Goal: Task Accomplishment & Management: Use online tool/utility

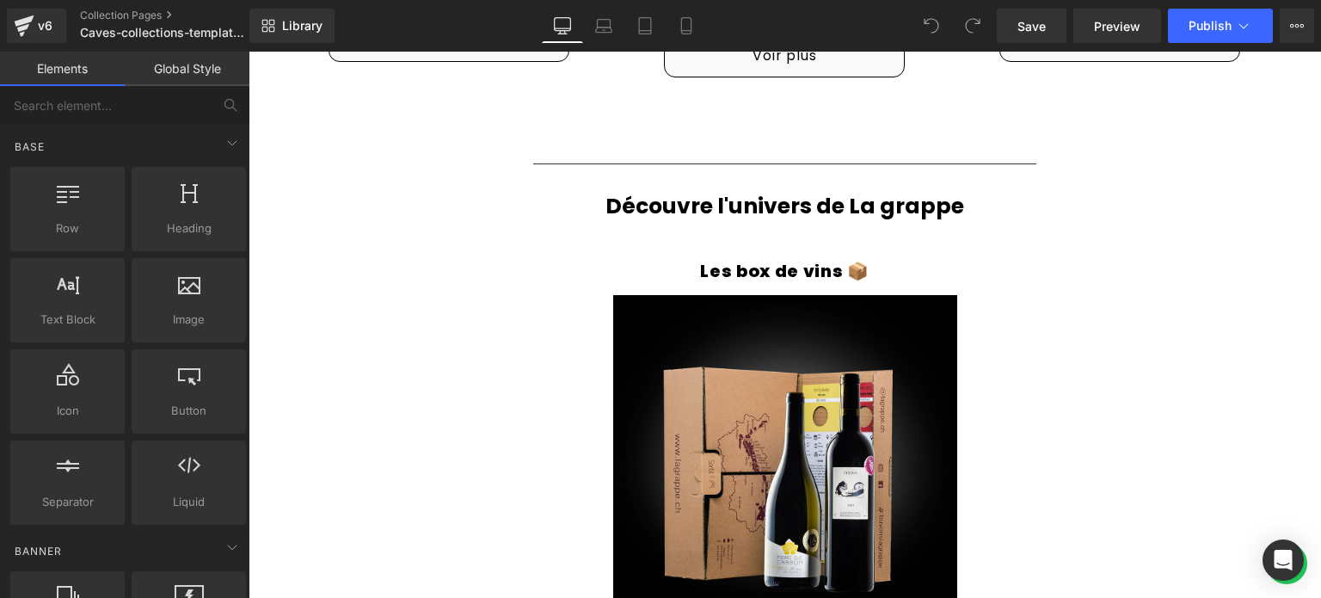
scroll to position [1978, 0]
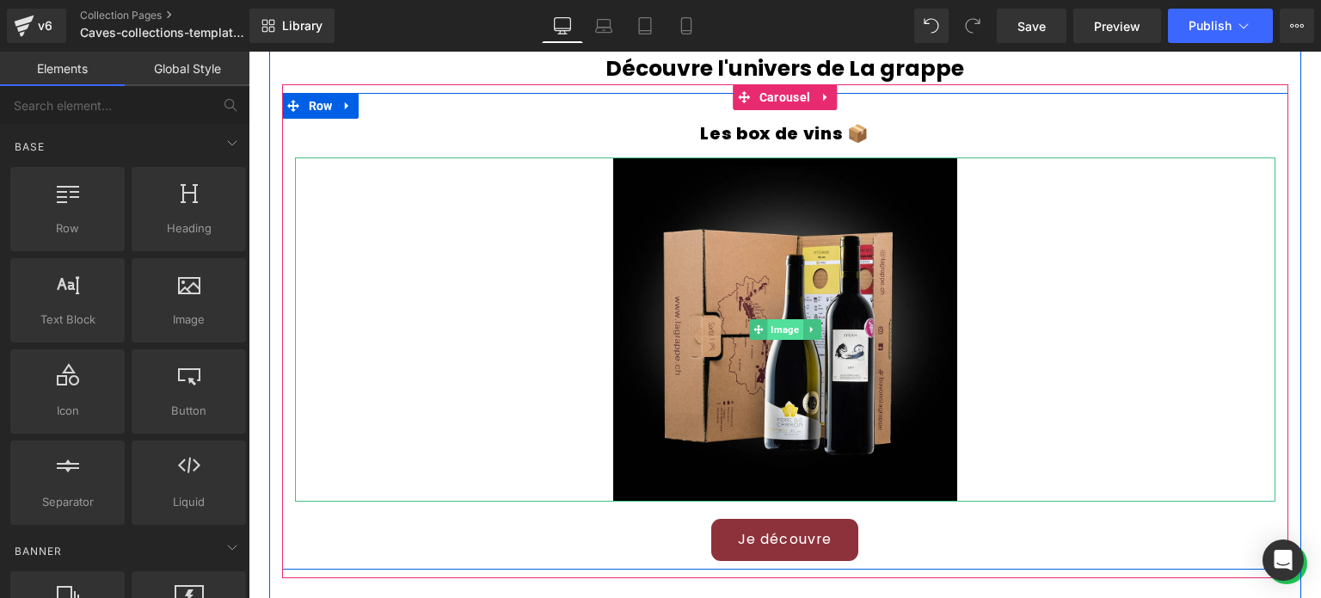
click at [791, 326] on span "Image" at bounding box center [784, 329] width 35 height 21
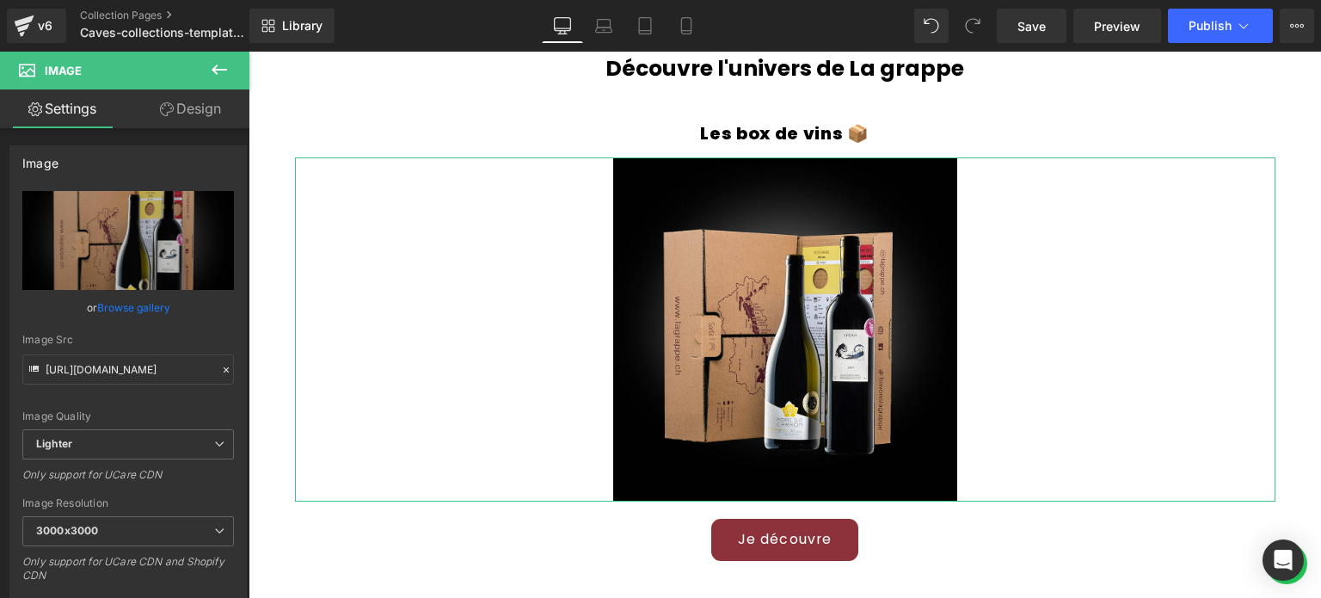
click at [178, 107] on link "Design" at bounding box center [190, 108] width 125 height 39
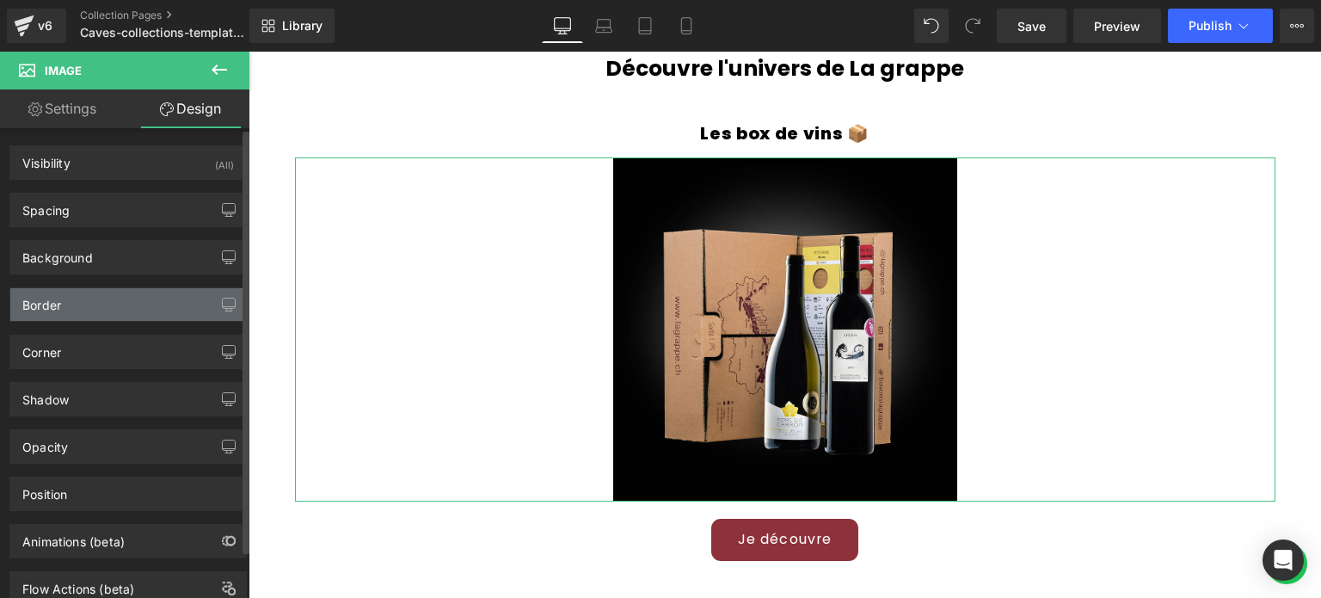
type input "0"
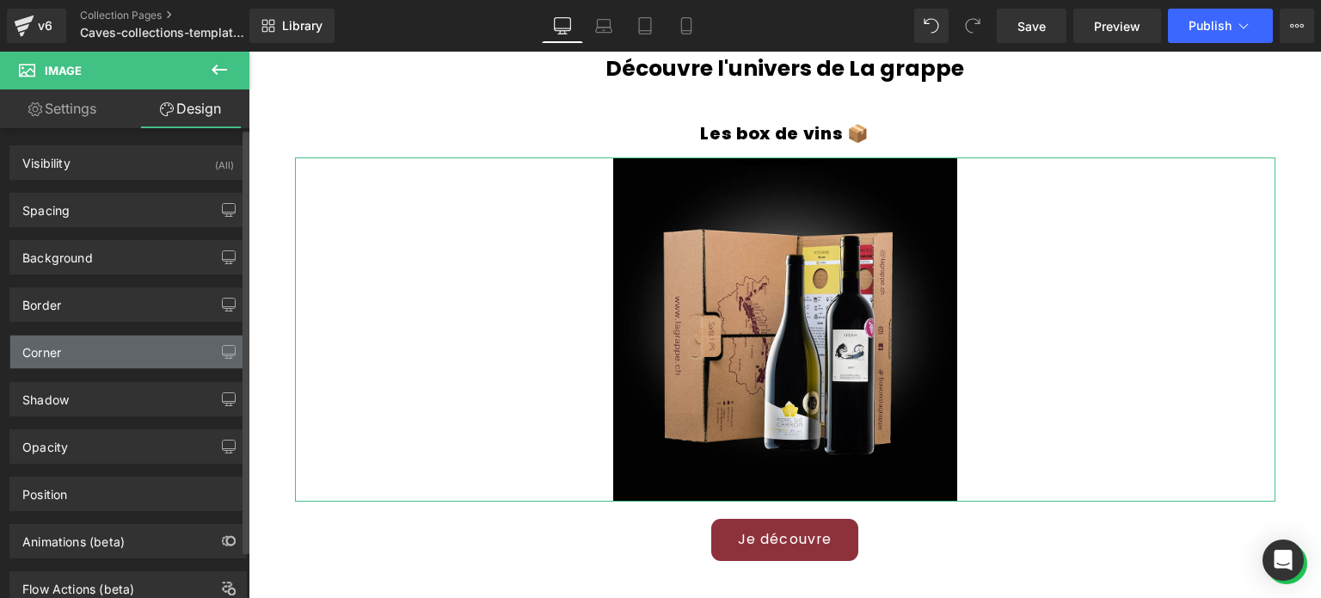
click at [133, 344] on div "Corner" at bounding box center [128, 351] width 236 height 33
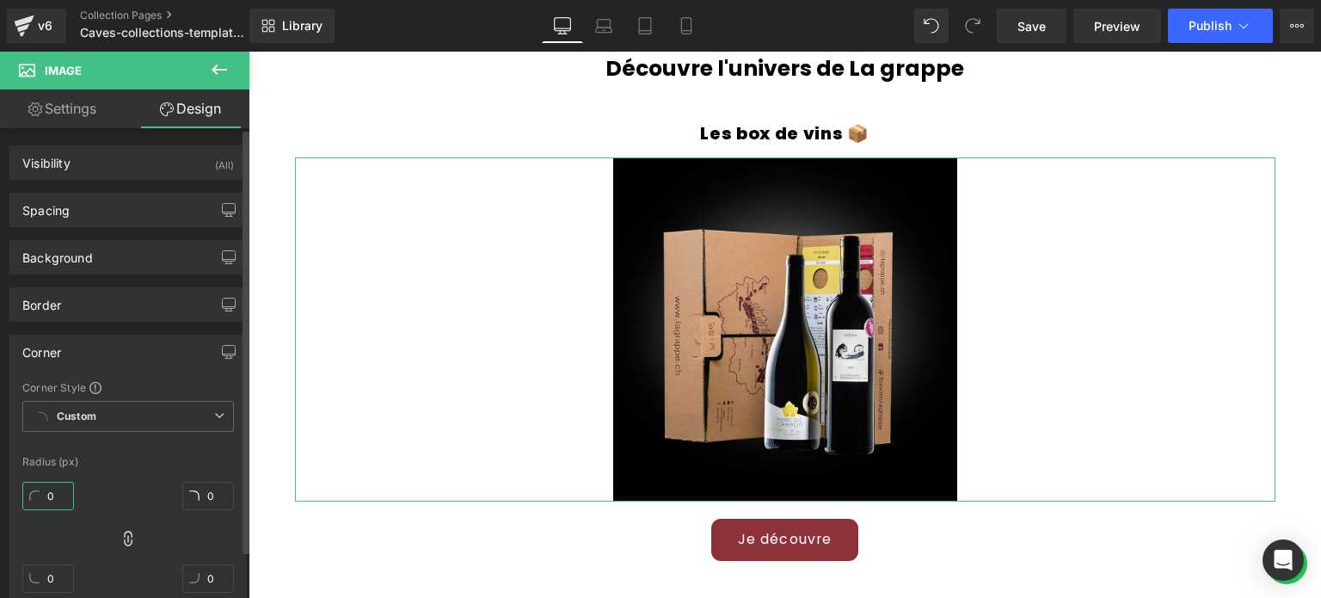
click at [58, 495] on input "0" at bounding box center [48, 496] width 52 height 28
type input "8"
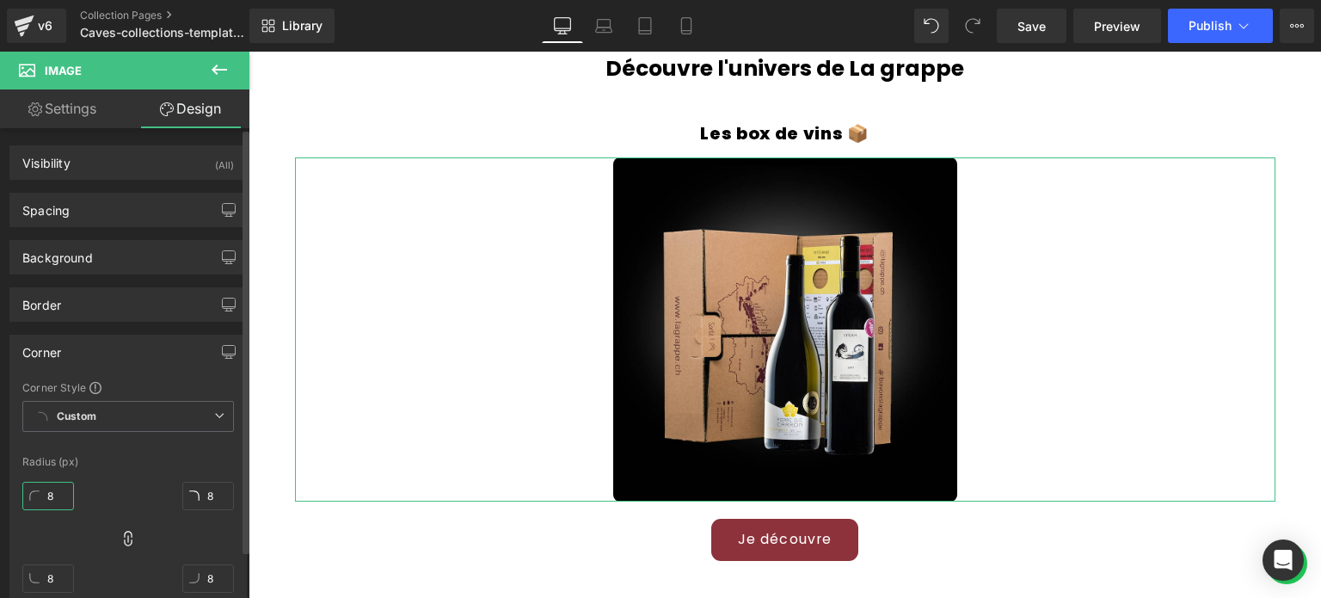
type input "8"
click at [100, 460] on div "Radius (px)" at bounding box center [128, 462] width 212 height 12
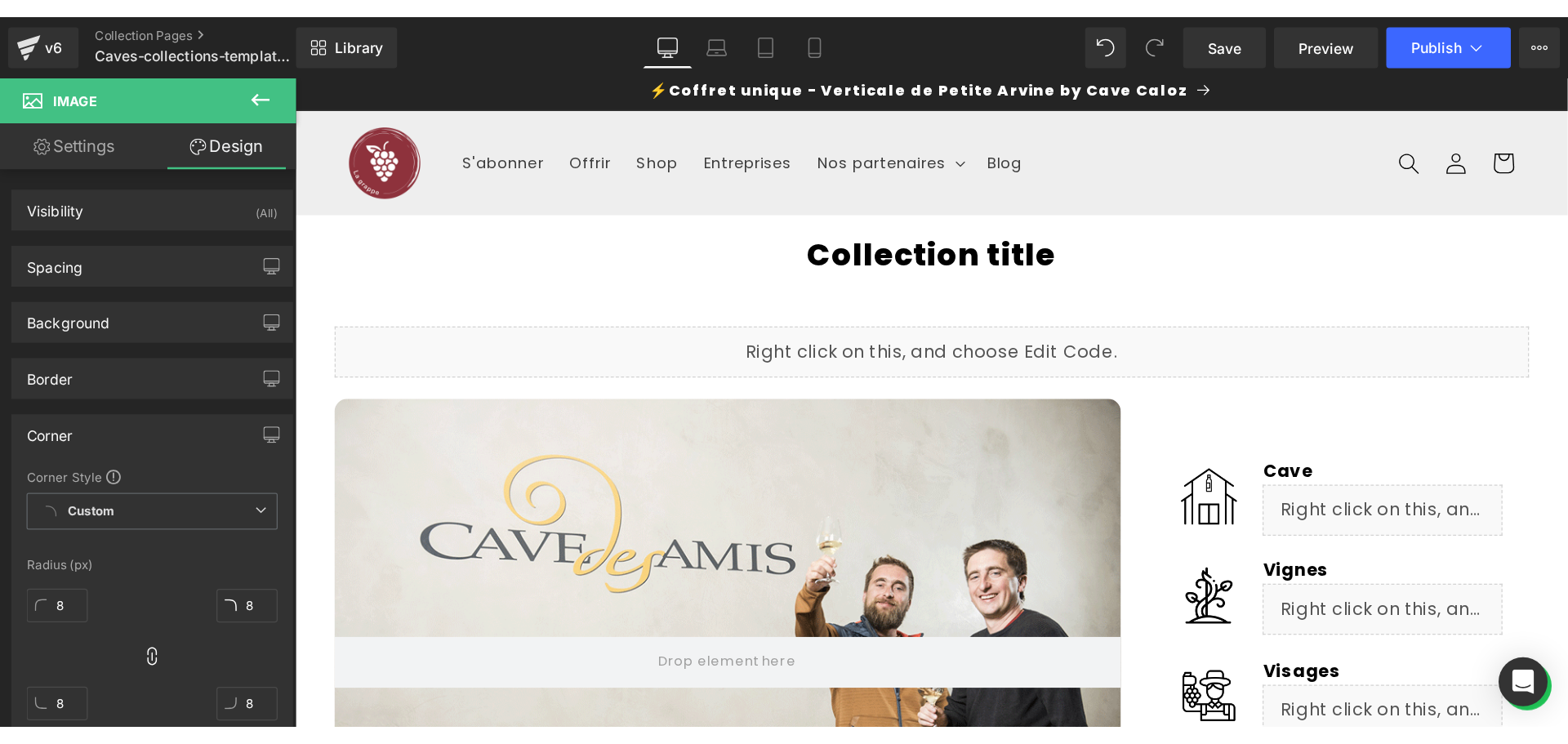
scroll to position [0, 0]
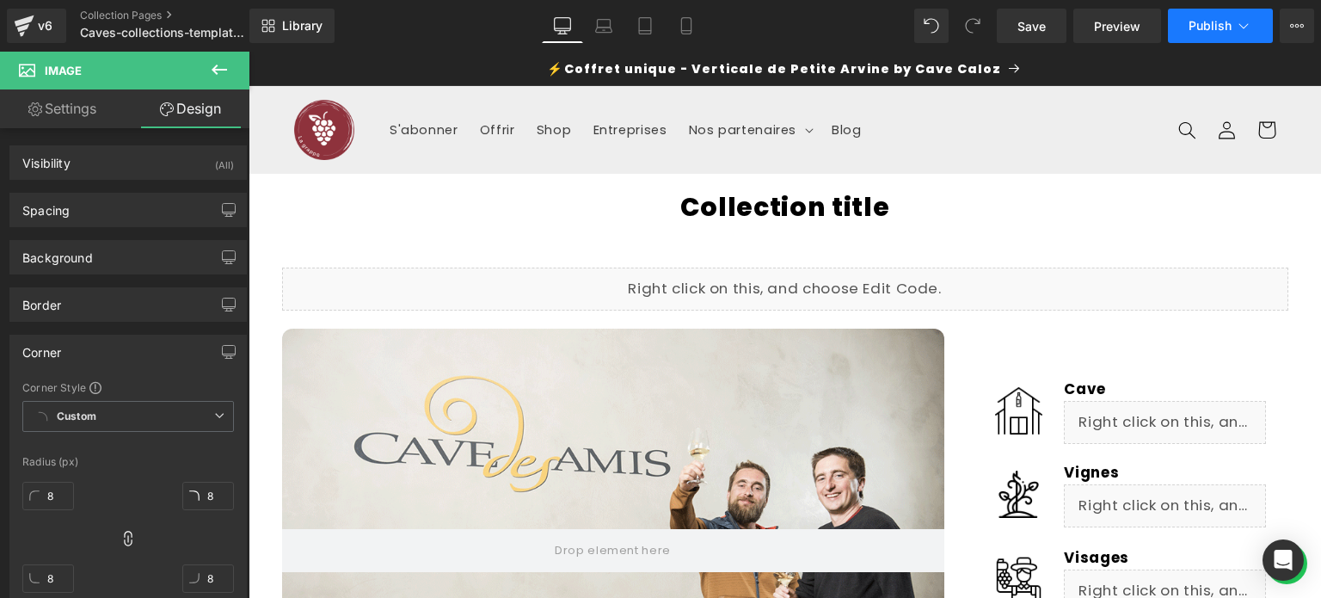
click at [1204, 20] on span "Publish" at bounding box center [1210, 26] width 43 height 14
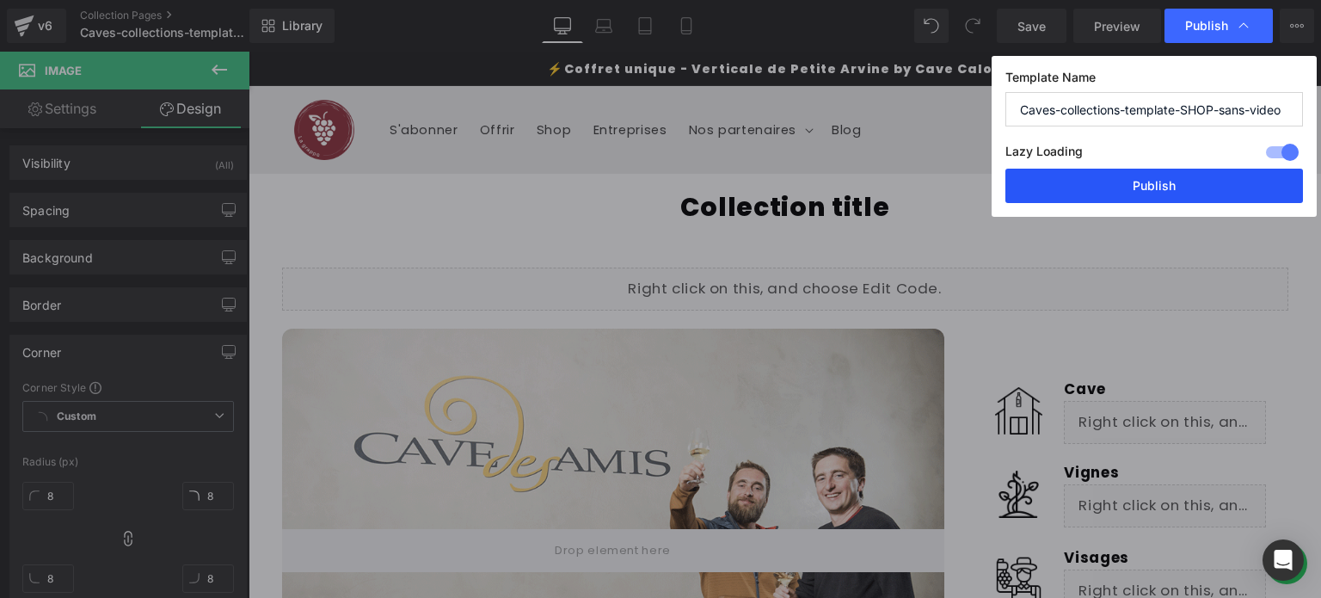
click at [0, 0] on button "Publish" at bounding box center [0, 0] width 0 height 0
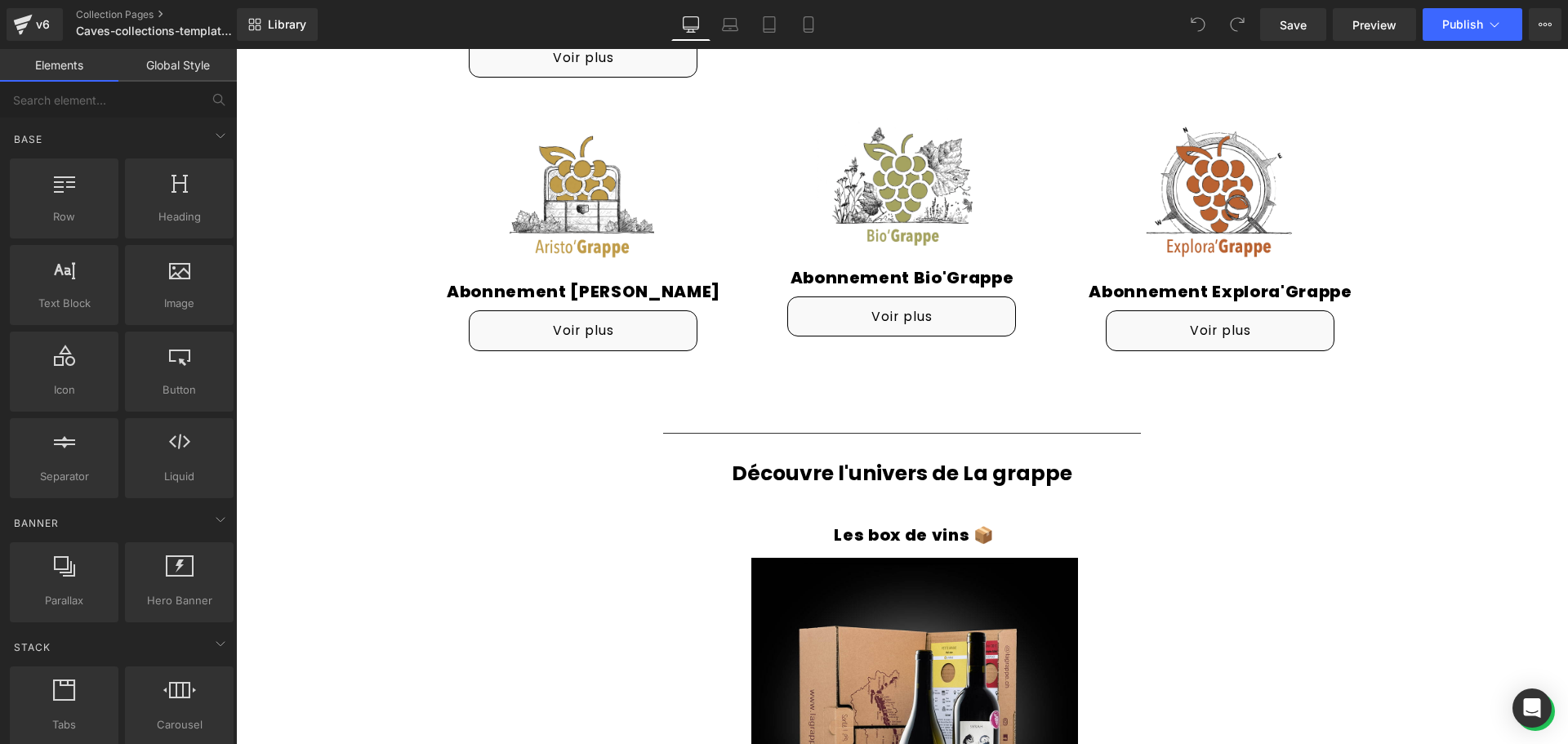
scroll to position [1716, 0]
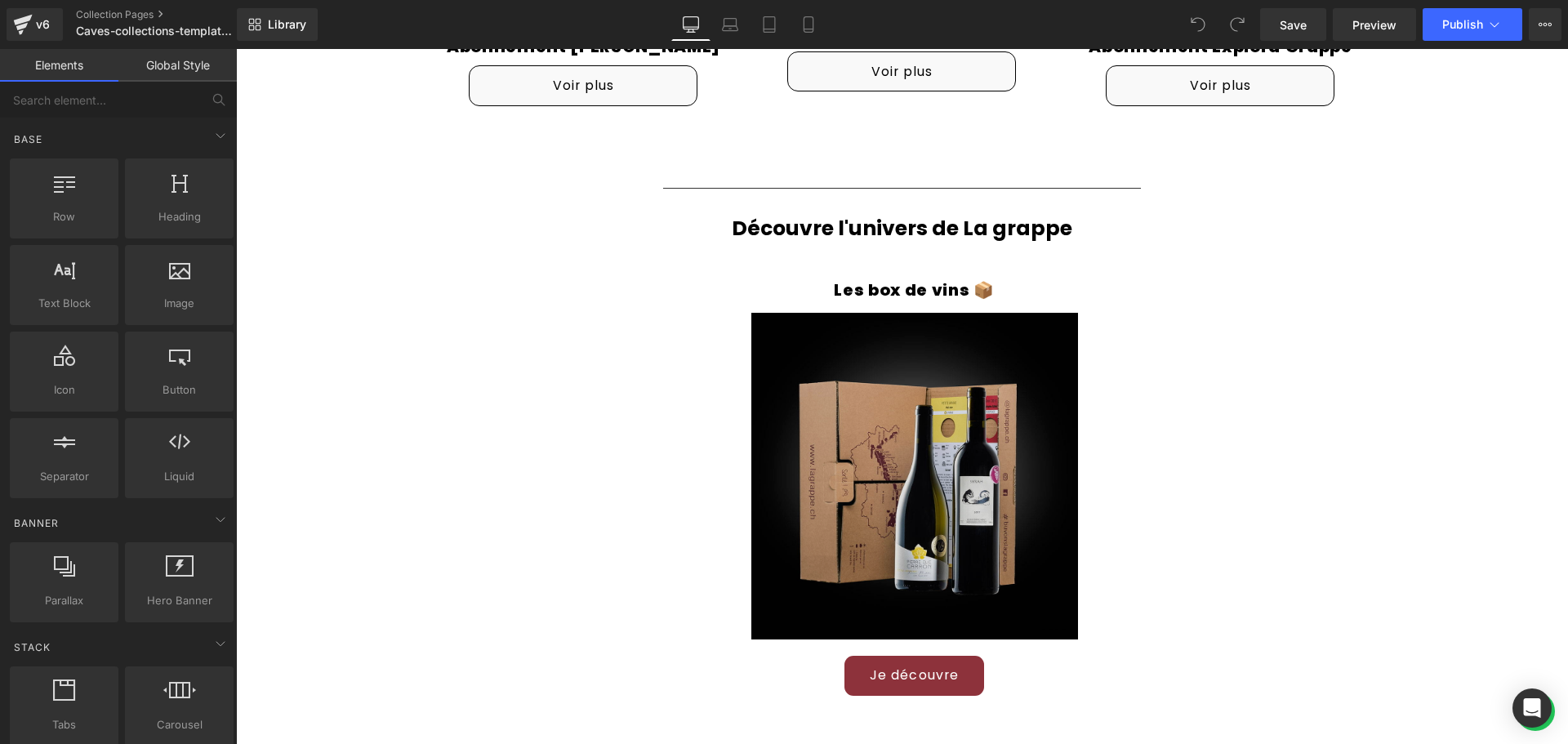
click at [935, 351] on img at bounding box center [915, 476] width 327 height 327
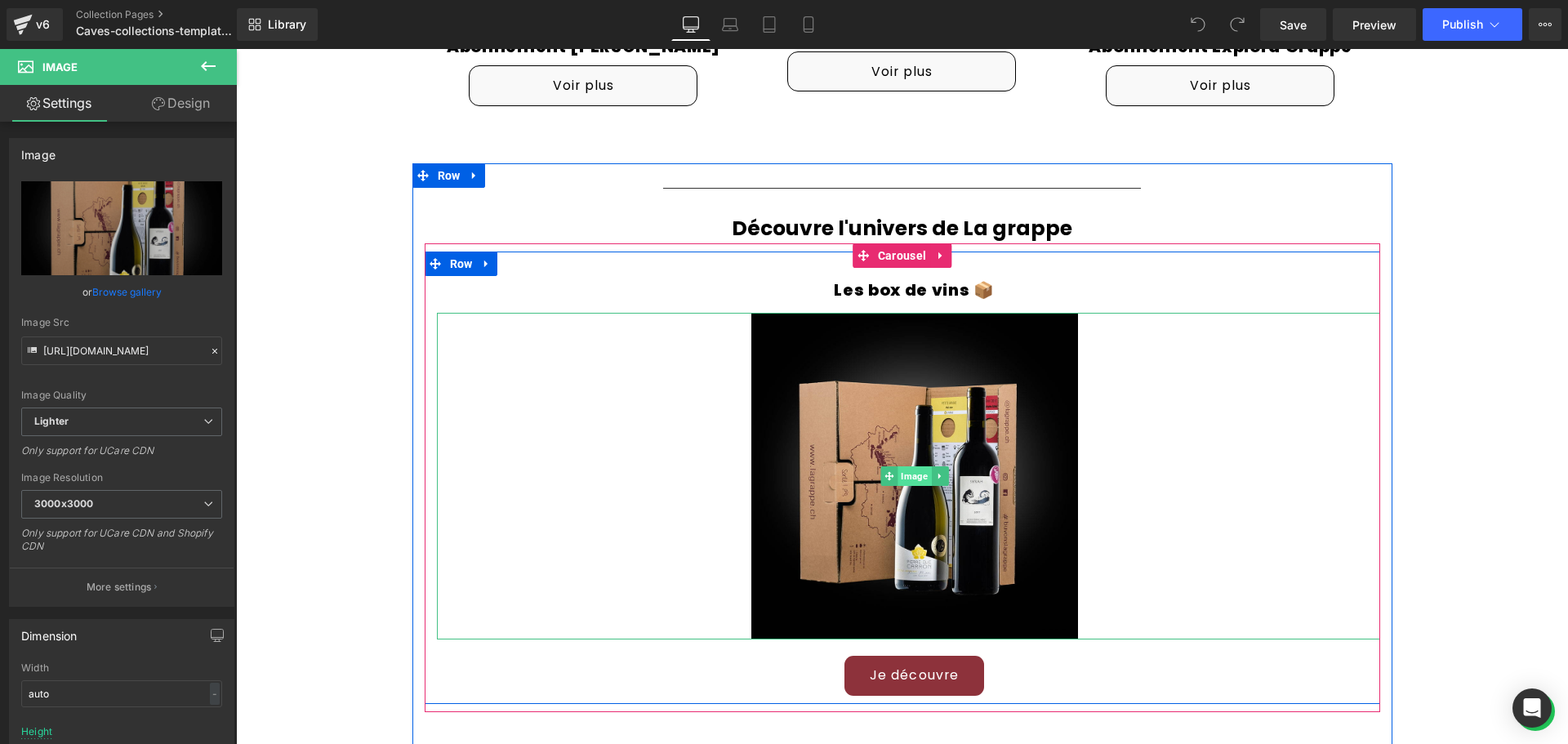
click at [907, 479] on span "Image" at bounding box center [914, 476] width 33 height 20
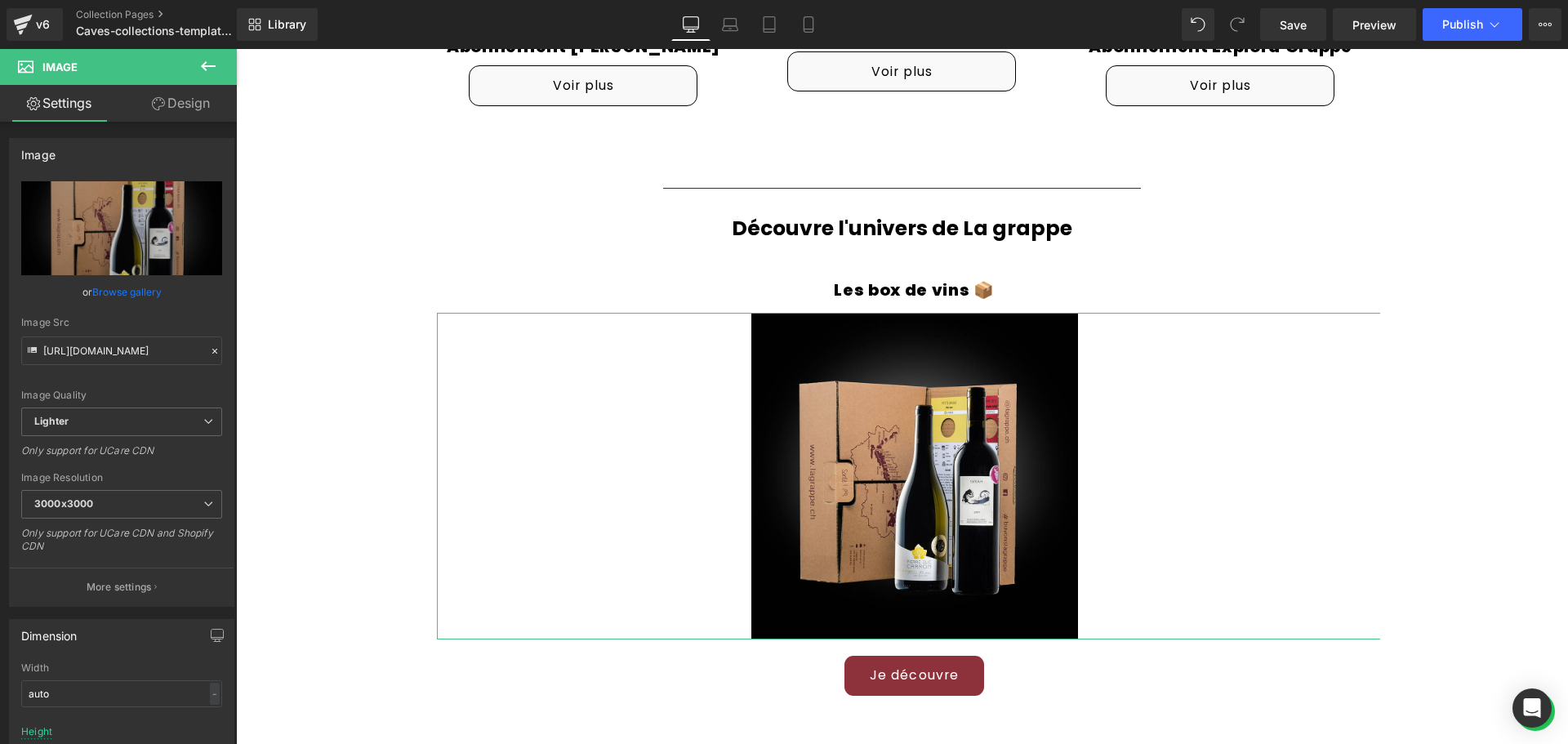
click at [171, 116] on link "Design" at bounding box center [180, 103] width 119 height 37
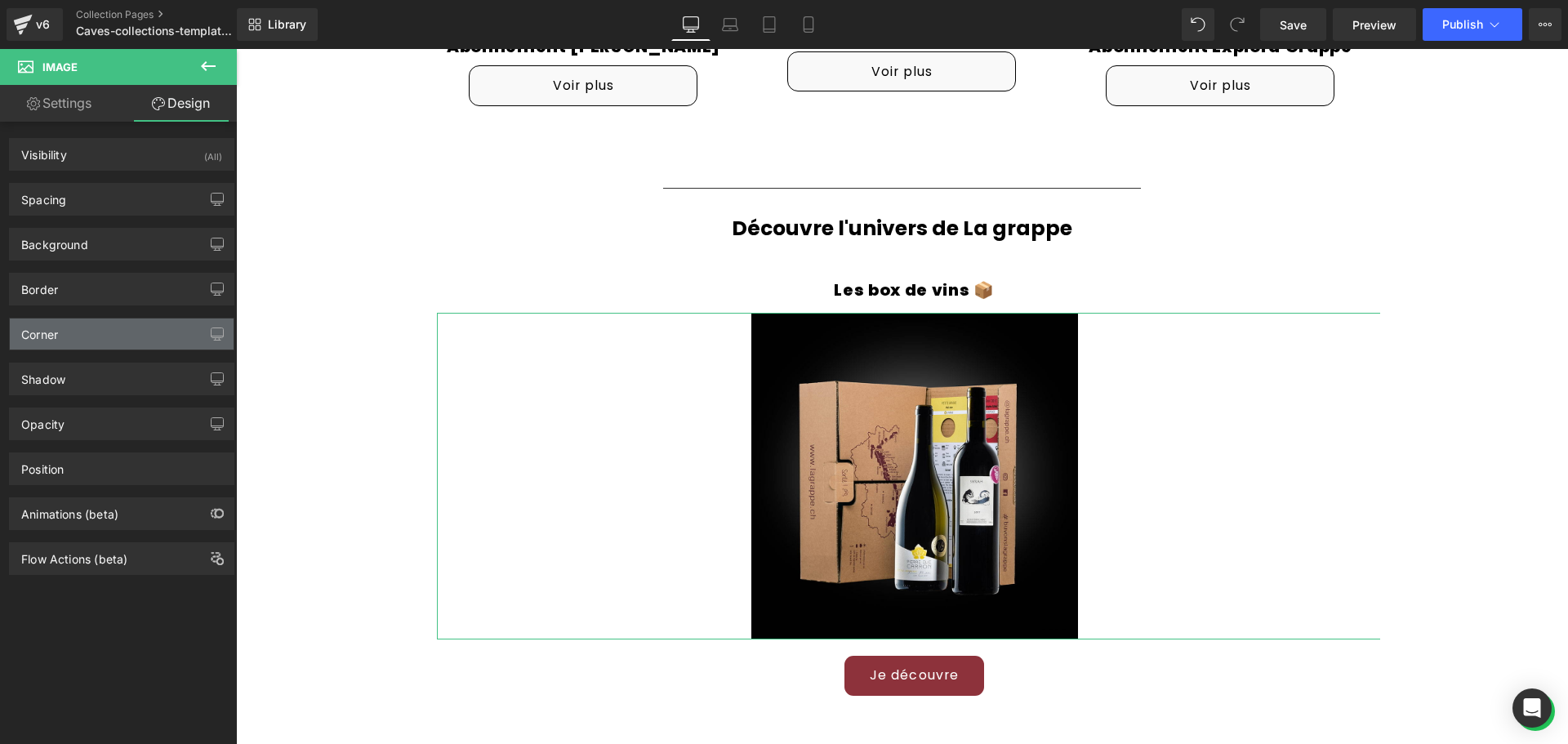
click at [99, 330] on div "Corner" at bounding box center [122, 334] width 224 height 31
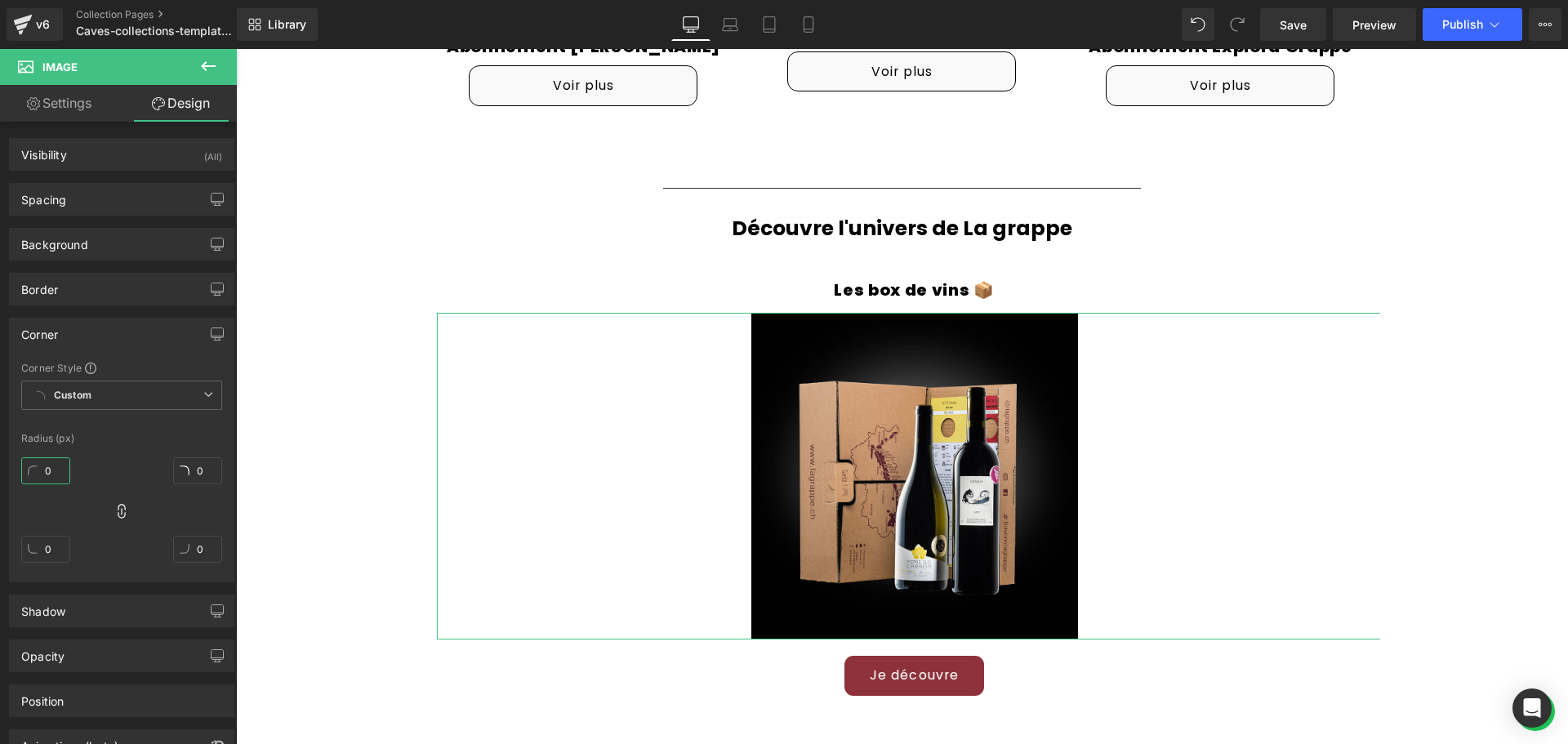
click at [60, 467] on input "0" at bounding box center [46, 471] width 49 height 27
type input "8"
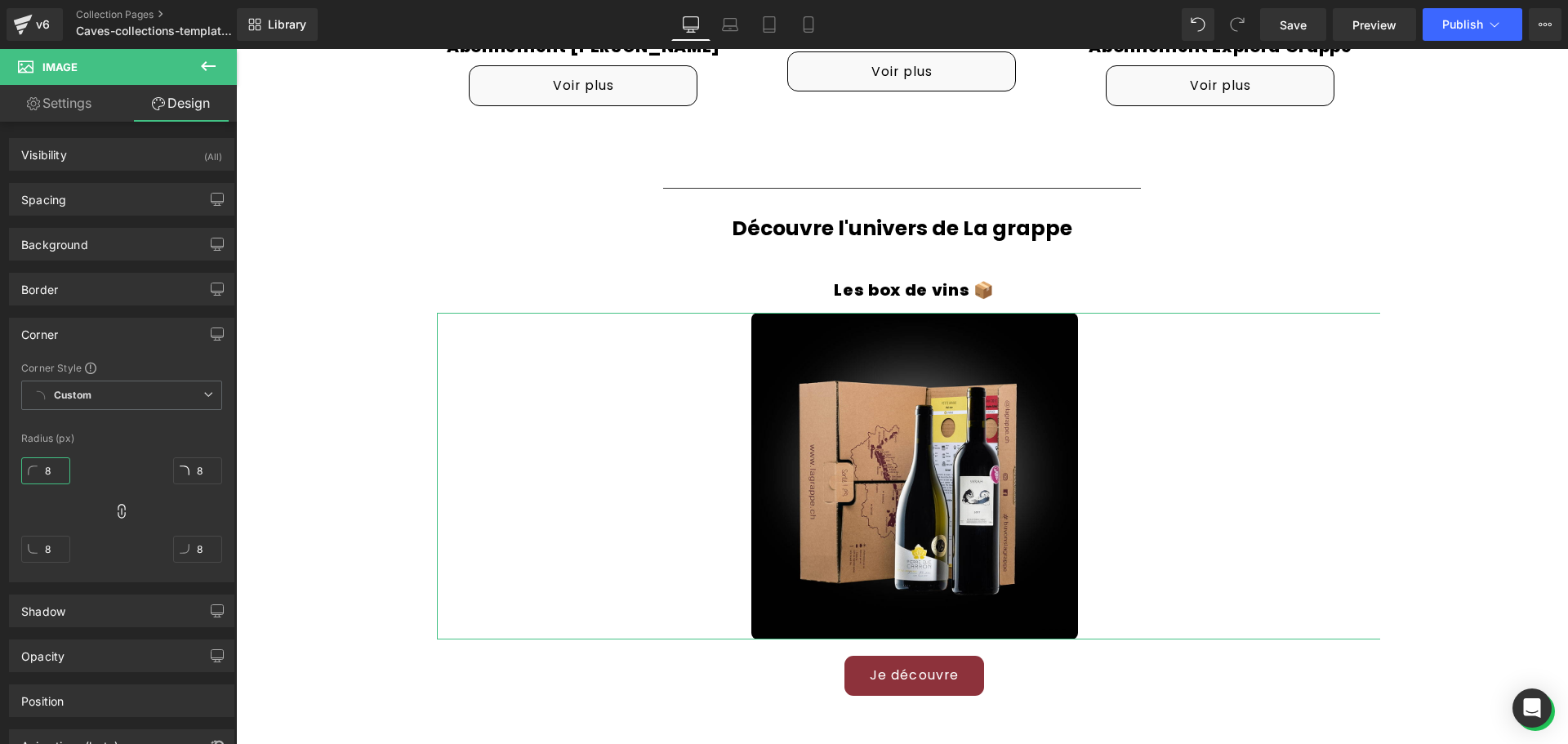
type input "8"
click at [103, 465] on div "8px 8 8px 8 8px 8 8px 8" at bounding box center [122, 517] width 201 height 131
click at [1473, 20] on span "Publish" at bounding box center [1463, 25] width 41 height 13
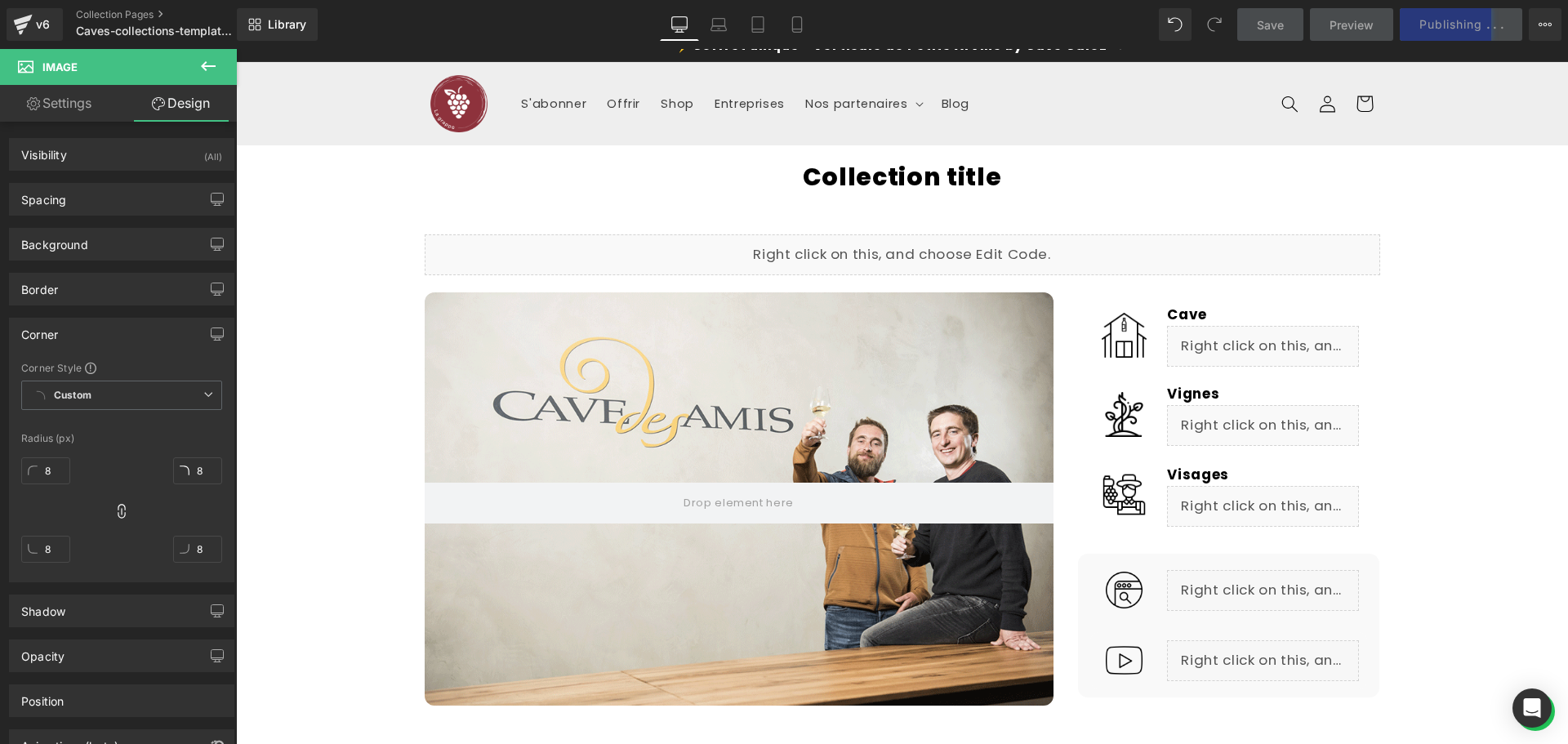
scroll to position [0, 0]
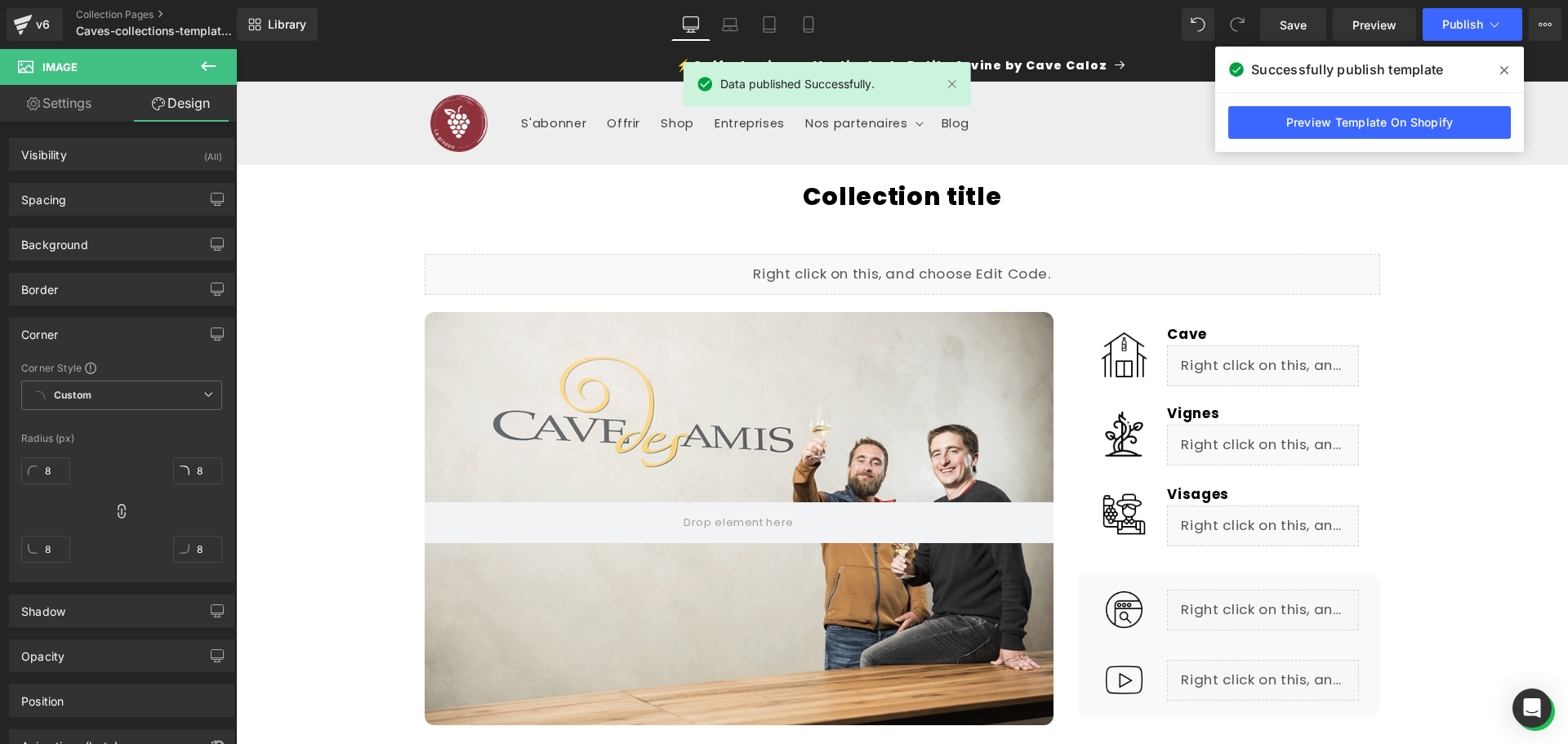
click at [0, 0] on icon at bounding box center [0, 0] width 0 height 0
